Goal: Information Seeking & Learning: Understand process/instructions

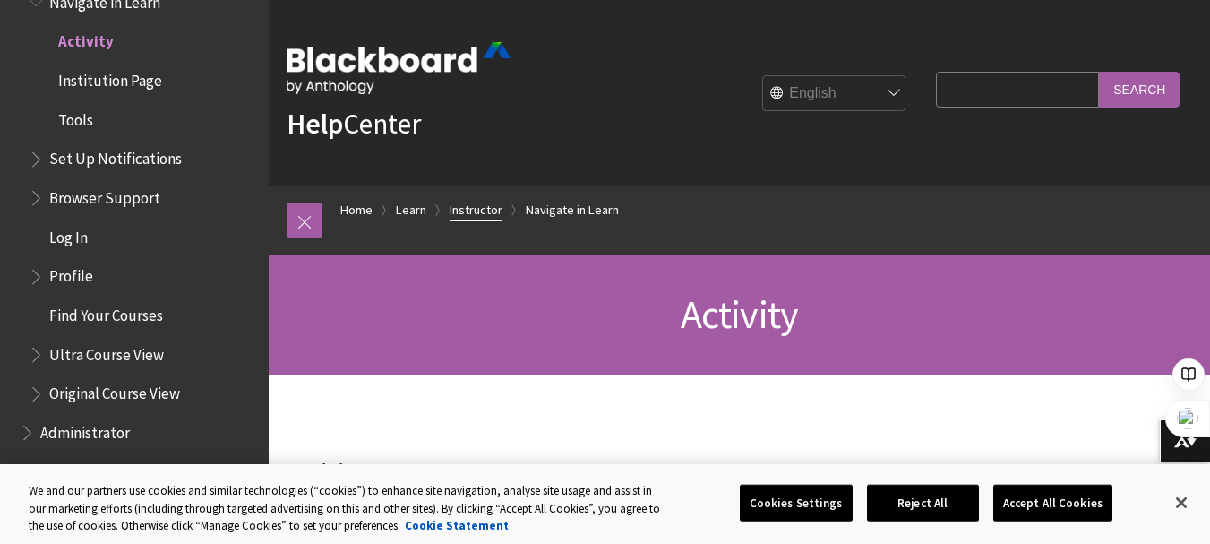
click at [484, 211] on link "Instructor" at bounding box center [476, 210] width 53 height 22
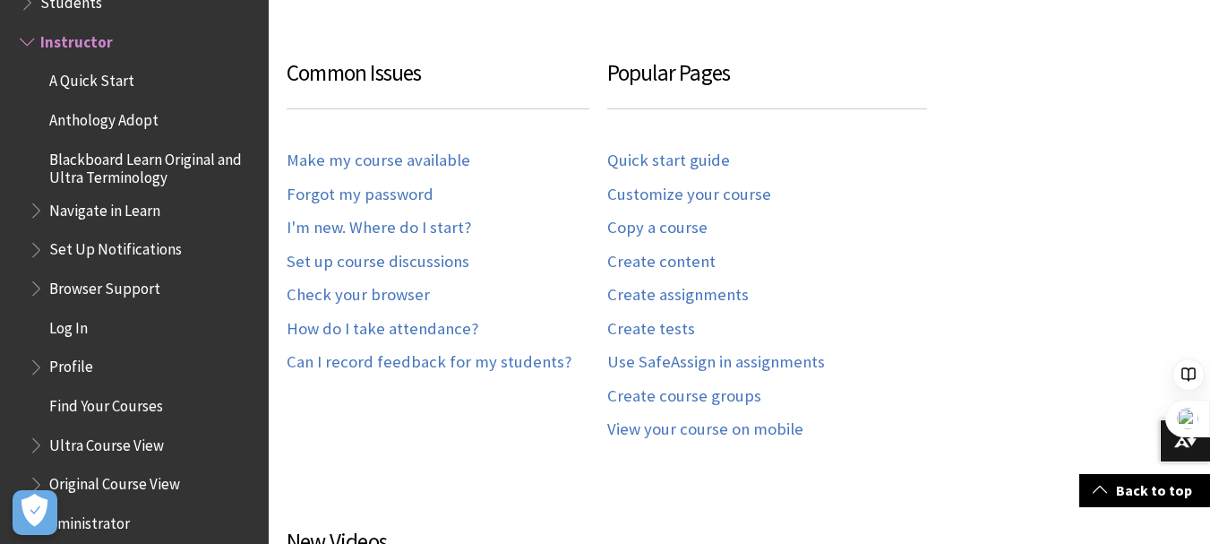
scroll to position [358, 0]
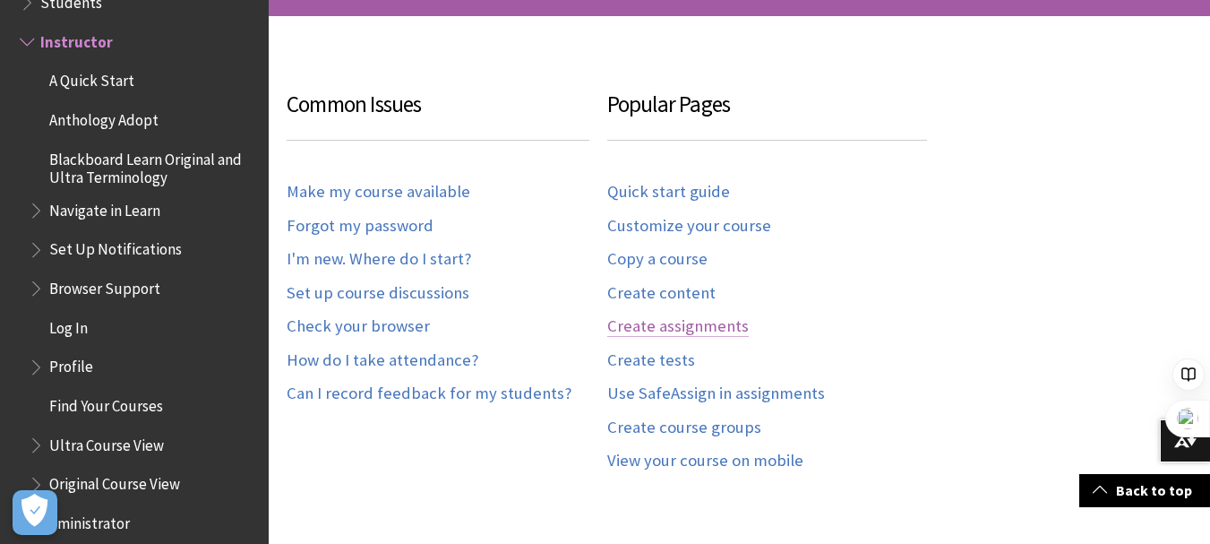
click at [655, 325] on link "Create assignments" at bounding box center [678, 326] width 142 height 21
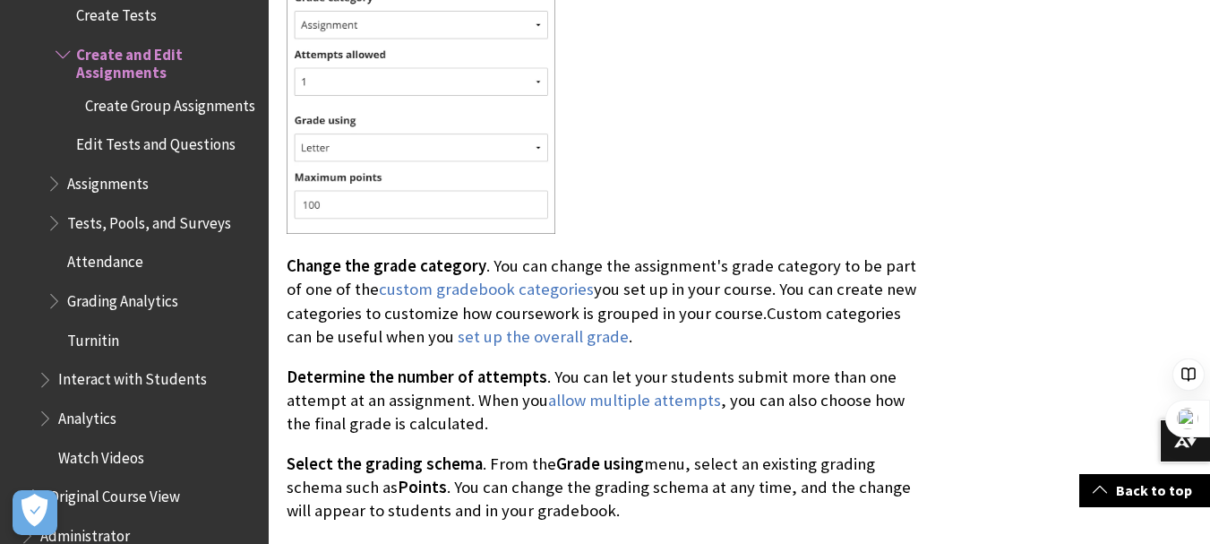
scroll to position [7972, 0]
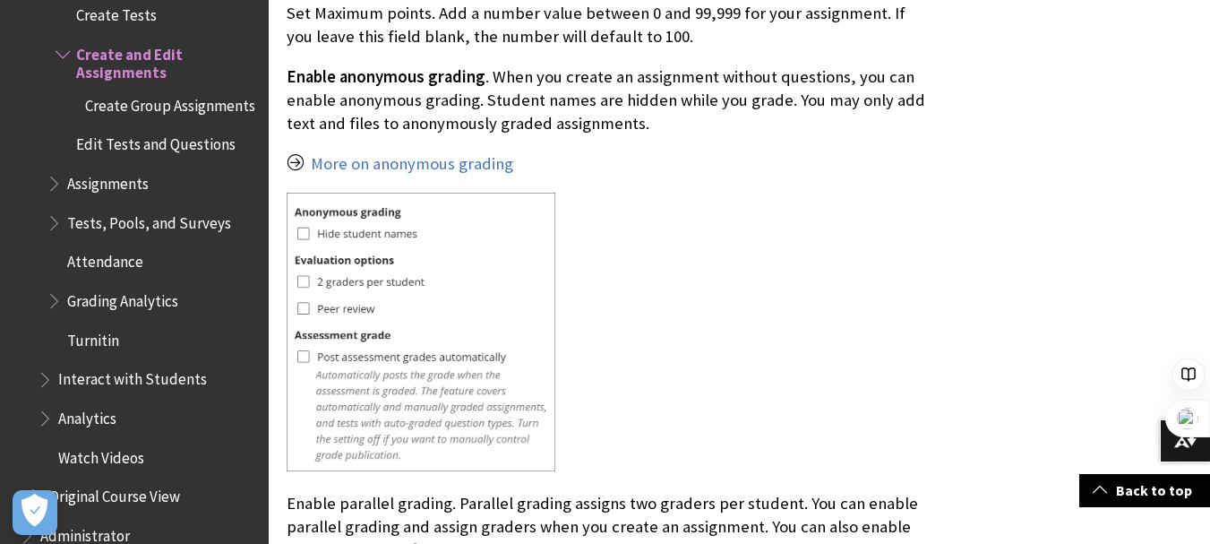
click at [90, 340] on span "Turnitin" at bounding box center [93, 337] width 52 height 24
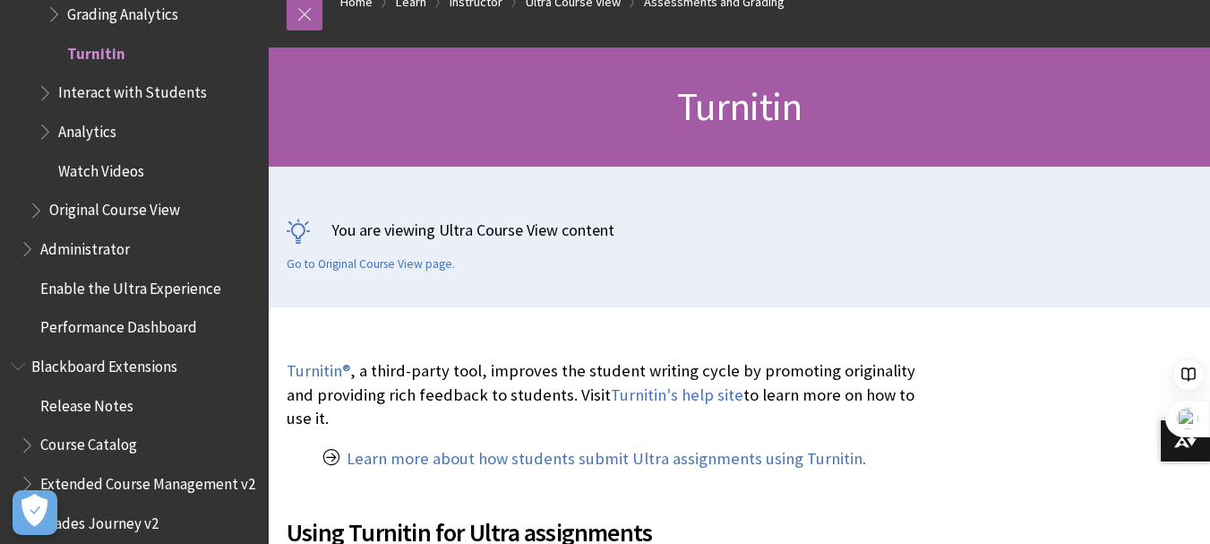
scroll to position [269, 0]
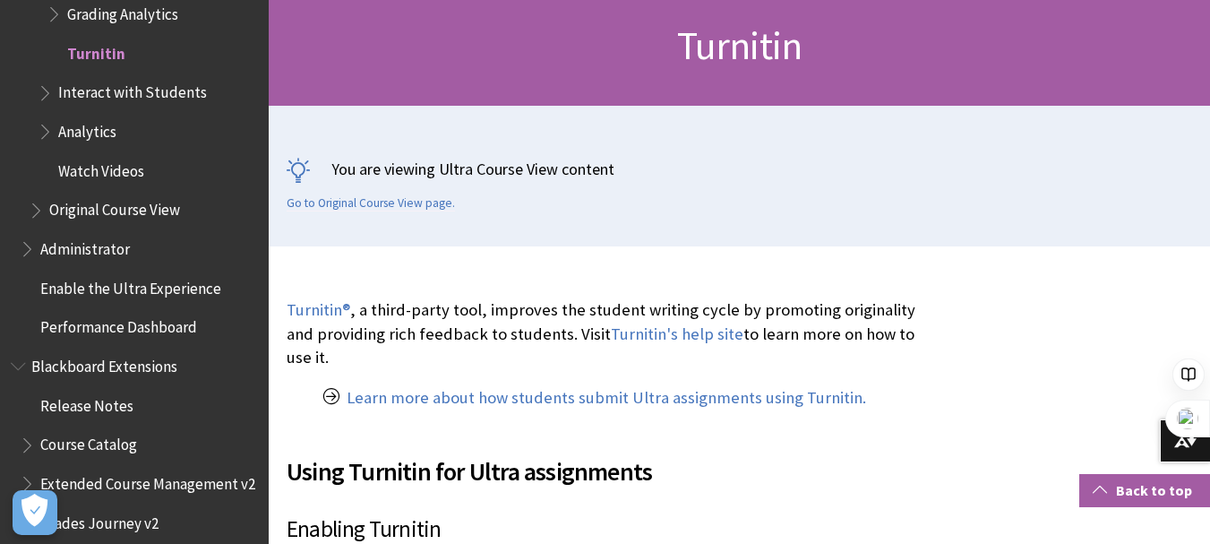
click at [1107, 490] on span at bounding box center [1100, 489] width 14 height 14
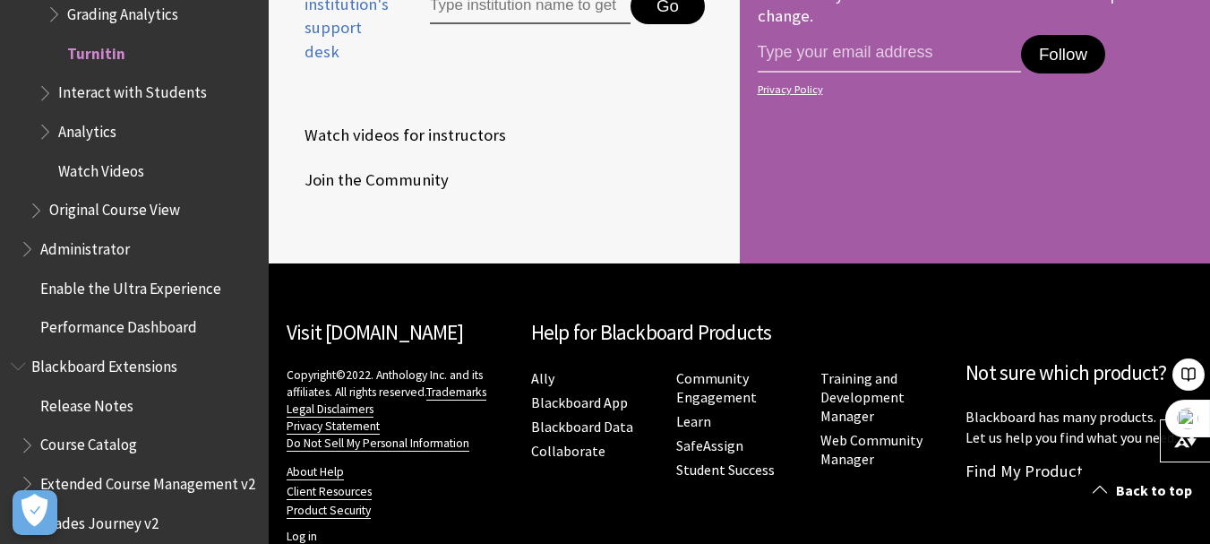
scroll to position [2727, 0]
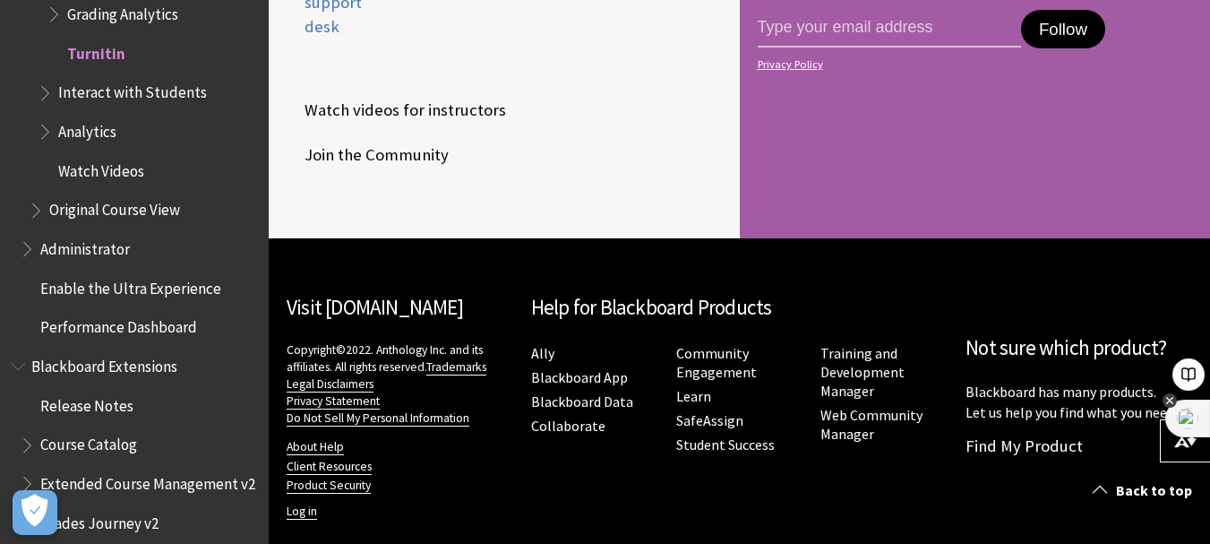
click at [1171, 399] on icon at bounding box center [1170, 400] width 14 height 14
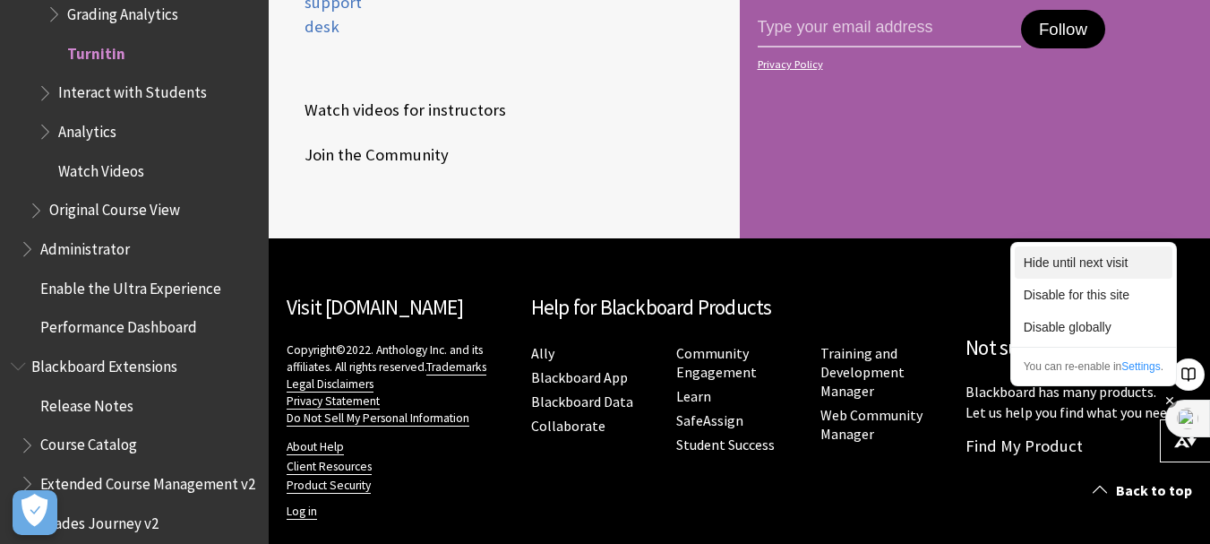
click at [1090, 269] on div "Hide until next visit" at bounding box center [1094, 262] width 158 height 32
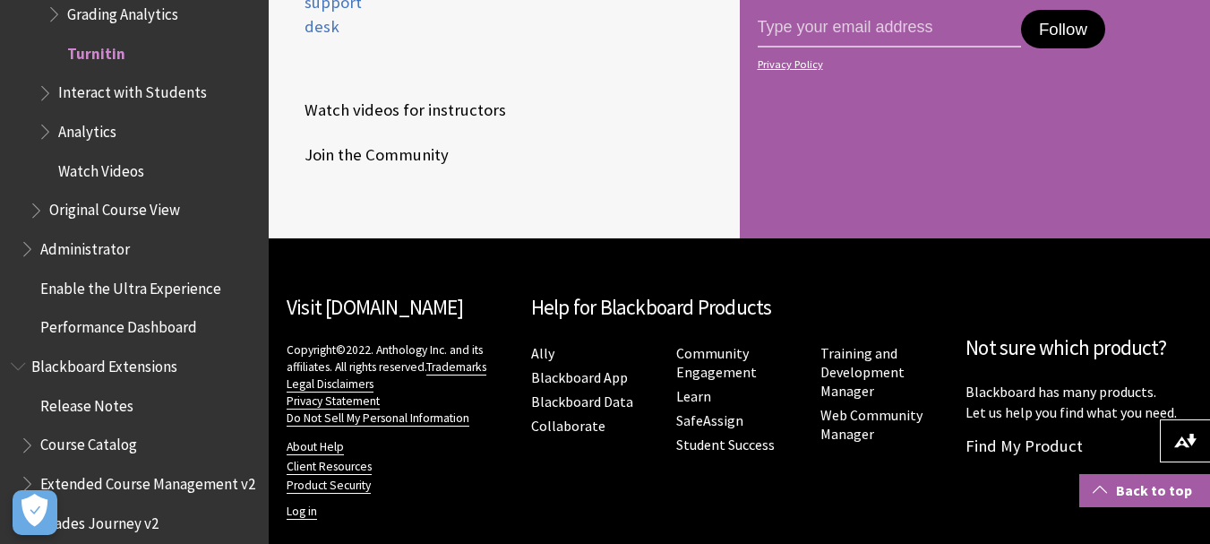
click at [1104, 487] on span at bounding box center [1100, 489] width 14 height 14
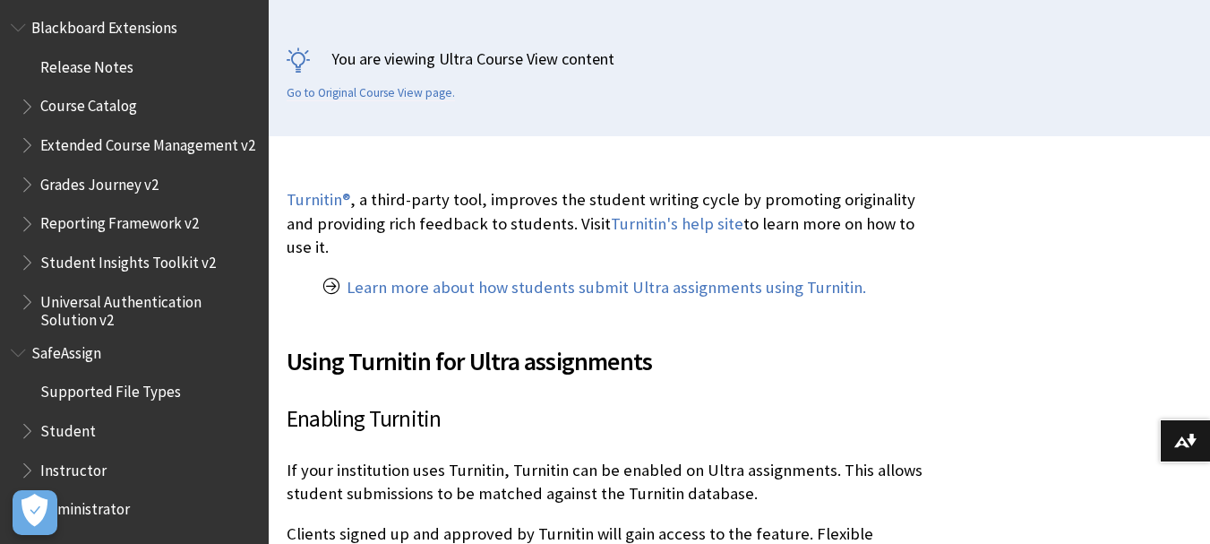
scroll to position [448, 0]
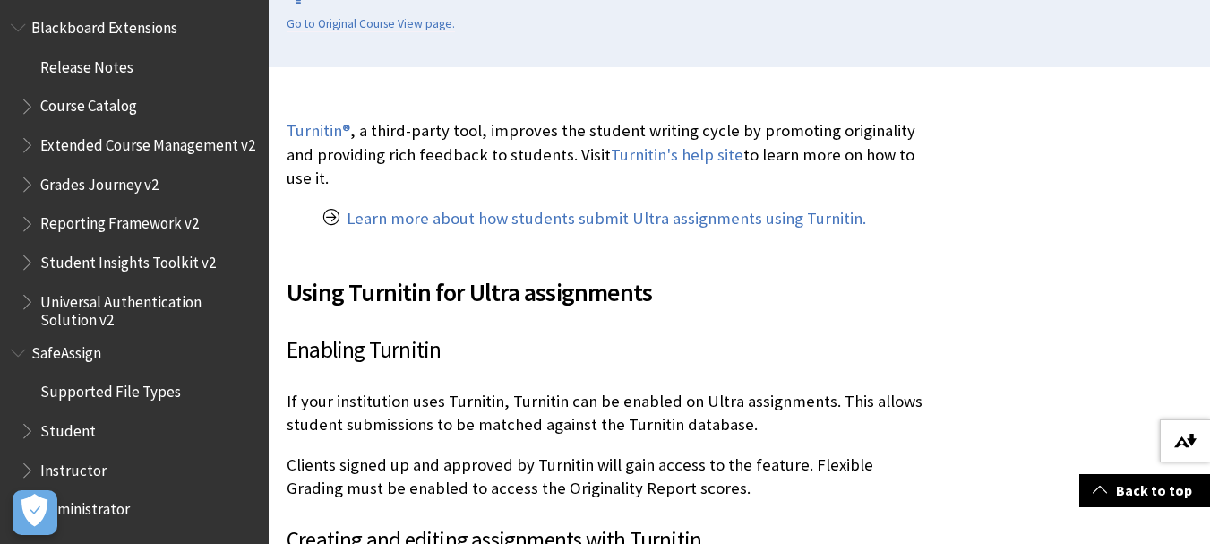
click at [1192, 441] on img at bounding box center [1185, 441] width 22 height 14
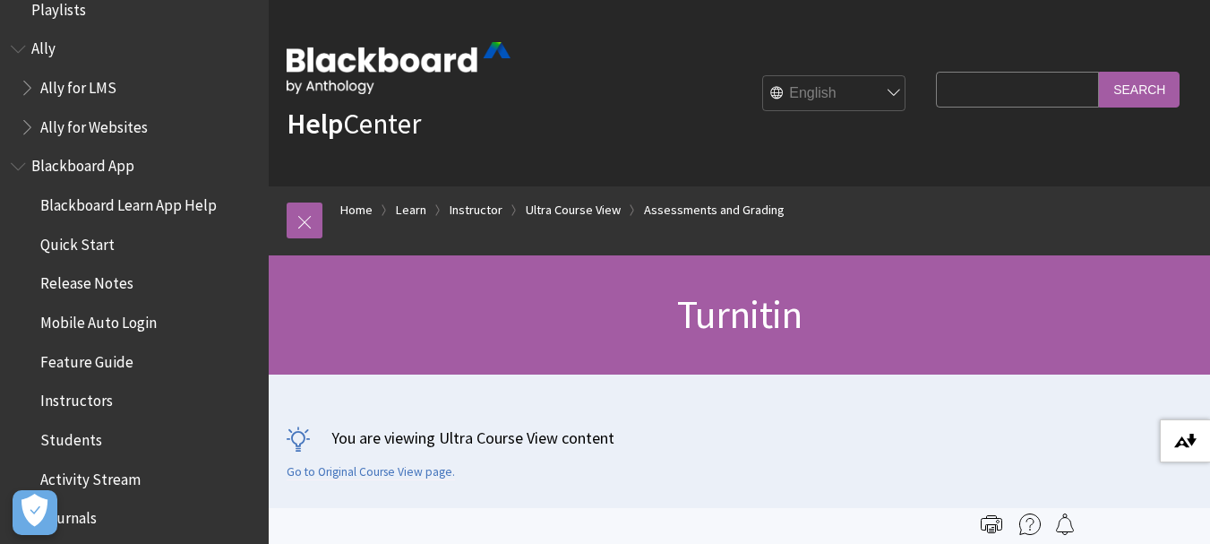
scroll to position [0, 0]
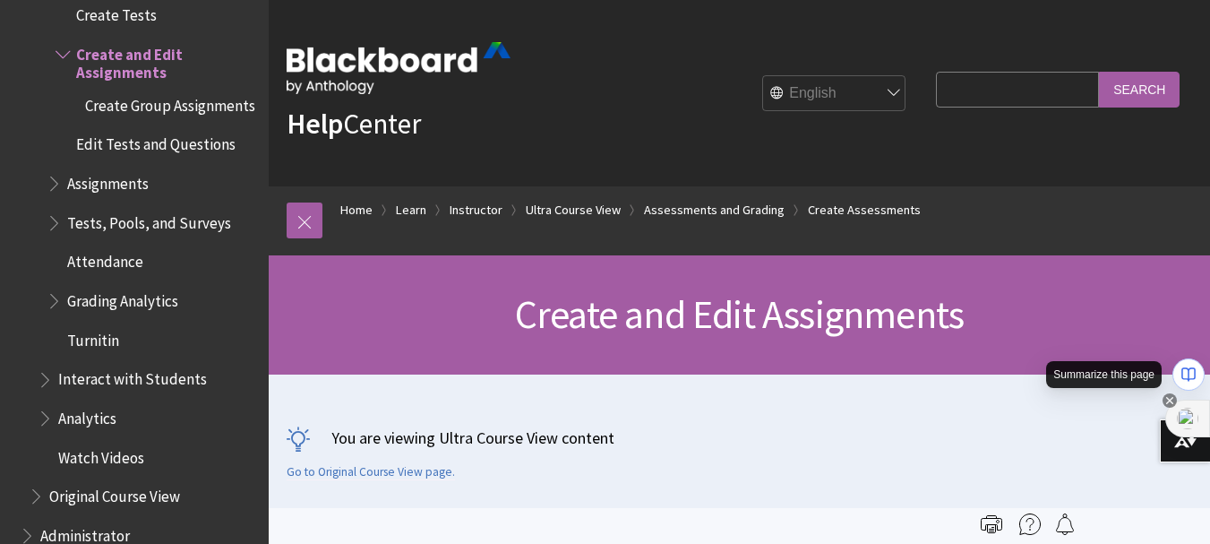
click at [1185, 367] on icon at bounding box center [1189, 374] width 18 height 18
